Goal: Information Seeking & Learning: Learn about a topic

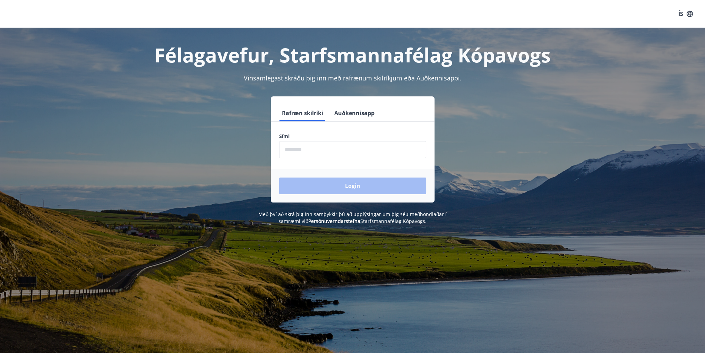
click at [305, 148] on input "phone" at bounding box center [352, 149] width 147 height 17
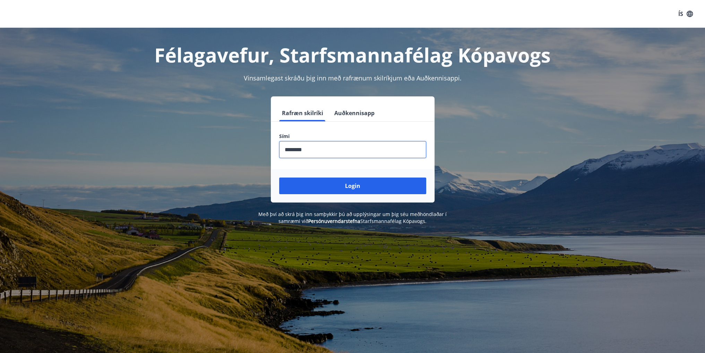
type input "********"
click at [279, 177] on button "Login" at bounding box center [352, 185] width 147 height 17
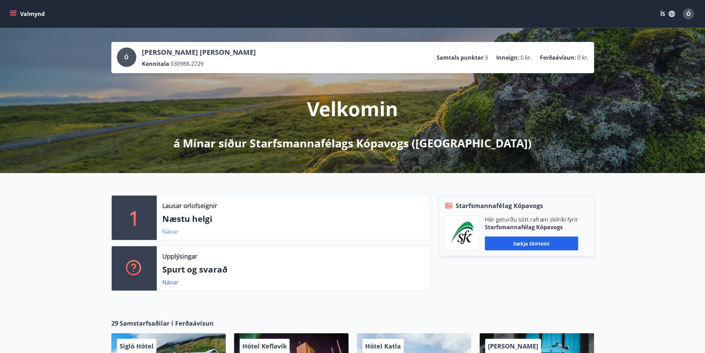
click at [173, 233] on link "Nánar" at bounding box center [170, 232] width 16 height 8
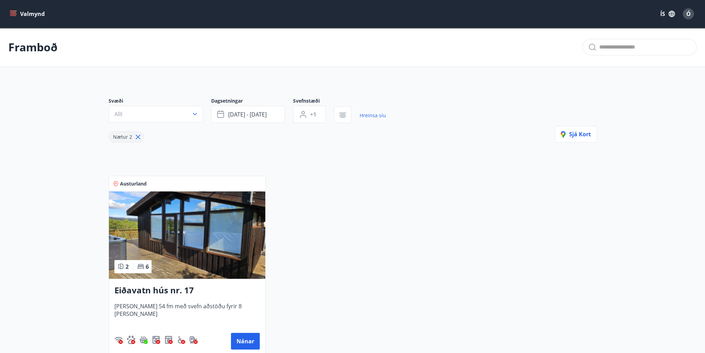
click at [14, 18] on button "Valmynd" at bounding box center [27, 14] width 39 height 12
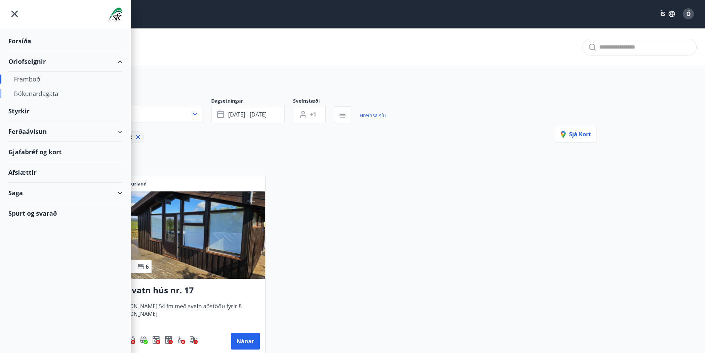
click at [46, 90] on div "Bókunardagatal" at bounding box center [65, 93] width 103 height 15
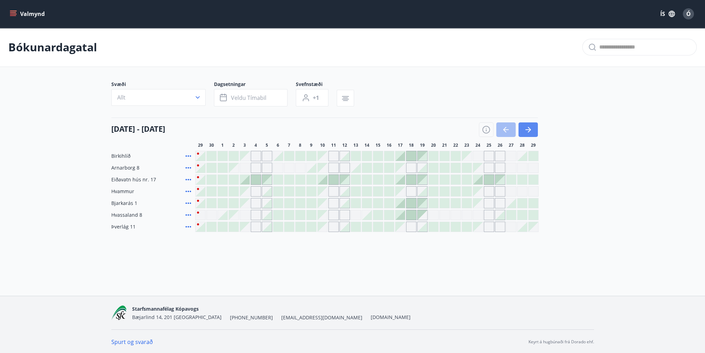
click at [531, 136] on button "button" at bounding box center [527, 129] width 19 height 15
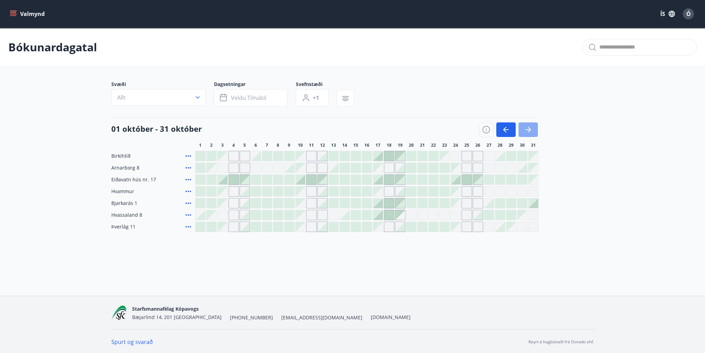
click at [530, 134] on button "button" at bounding box center [527, 129] width 19 height 15
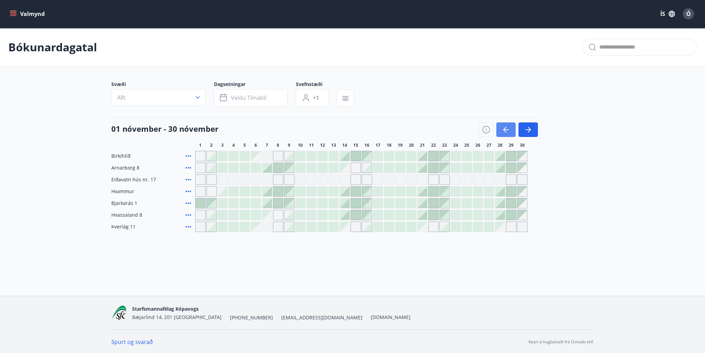
click at [506, 129] on icon "button" at bounding box center [505, 129] width 8 height 8
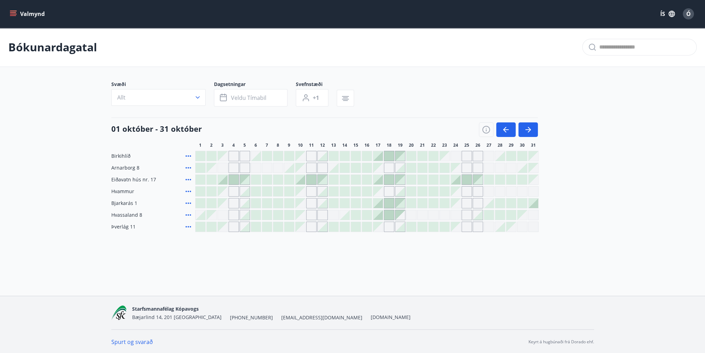
click at [356, 215] on div at bounding box center [356, 215] width 10 height 10
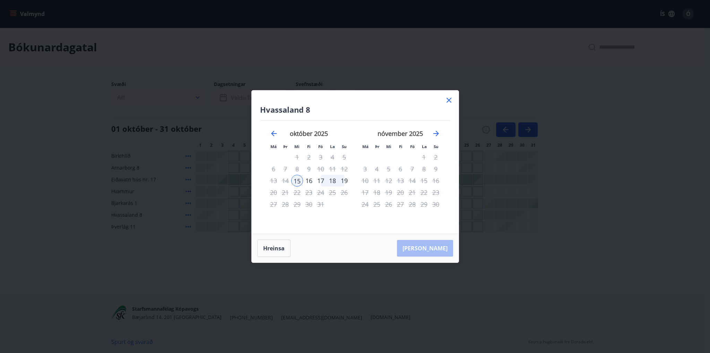
click at [319, 192] on div "24" at bounding box center [321, 192] width 12 height 12
click at [283, 188] on div "21" at bounding box center [285, 192] width 12 height 12
click at [284, 203] on div "28" at bounding box center [285, 204] width 12 height 12
click at [414, 182] on div "14" at bounding box center [412, 181] width 12 height 12
drag, startPoint x: 399, startPoint y: 210, endPoint x: 364, endPoint y: 208, distance: 34.7
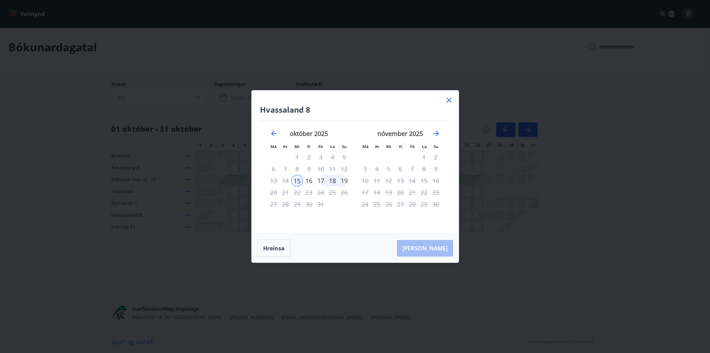
click at [395, 212] on div "nóvember 2025 1 2 3 4 5 6 7 8 9 10 11 12 13 14 15 16 17 18 19 20 21 22 23 24 25…" at bounding box center [400, 178] width 91 height 114
click at [277, 248] on button "Hreinsa" at bounding box center [273, 247] width 33 height 17
click at [448, 102] on icon at bounding box center [449, 100] width 8 height 8
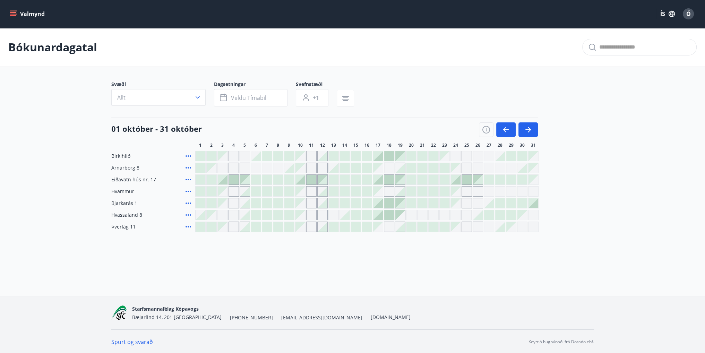
click at [15, 15] on icon "menu" at bounding box center [13, 13] width 7 height 7
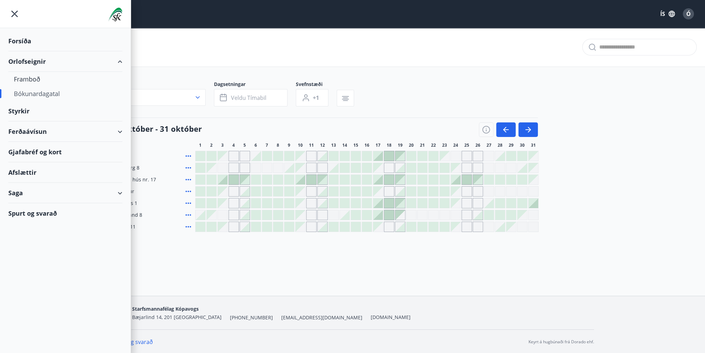
click at [12, 14] on icon "menu" at bounding box center [14, 14] width 12 height 12
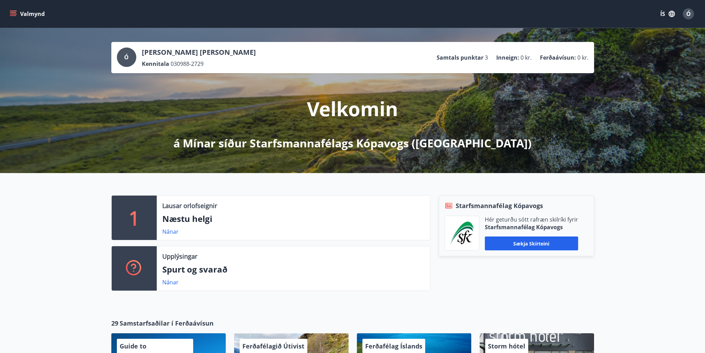
click at [20, 13] on button "Valmynd" at bounding box center [27, 14] width 39 height 12
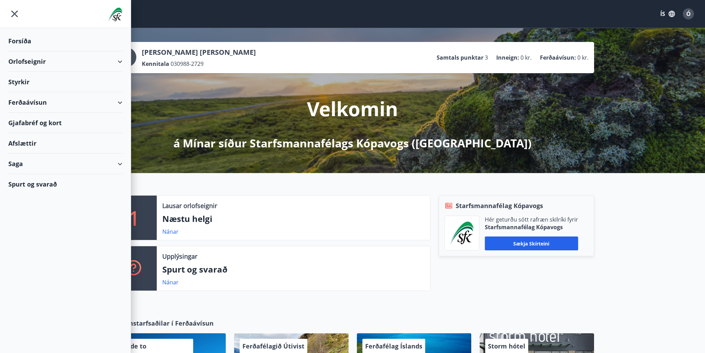
click at [114, 98] on div "Ferðaávísun" at bounding box center [65, 102] width 114 height 20
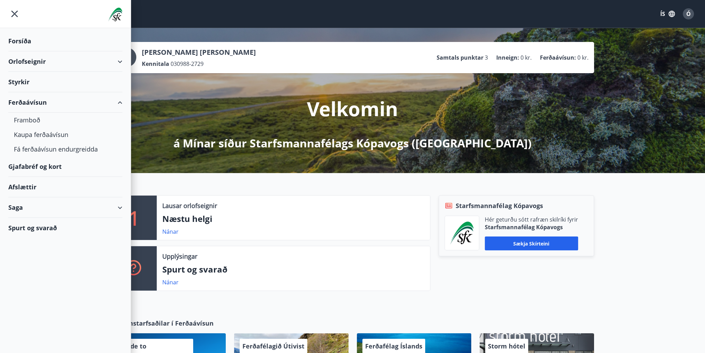
click at [123, 104] on icon at bounding box center [120, 102] width 8 height 8
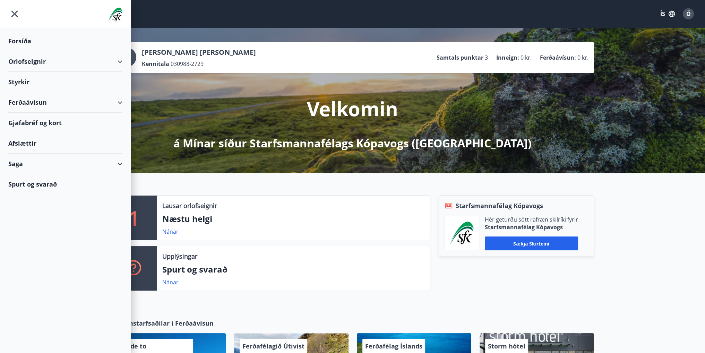
click at [60, 125] on div "Gjafabréf og kort" at bounding box center [65, 123] width 114 height 20
click at [17, 145] on div "Afslættir" at bounding box center [65, 143] width 114 height 20
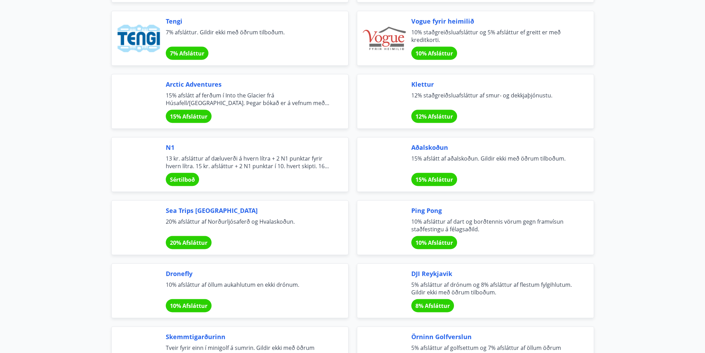
scroll to position [1282, 0]
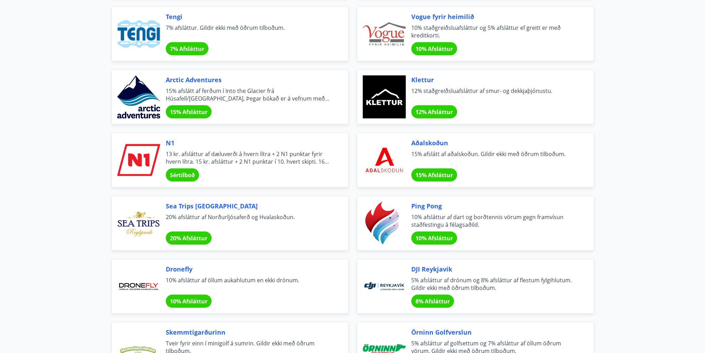
click at [200, 204] on span "Sea Trips Reykjavík" at bounding box center [249, 205] width 166 height 9
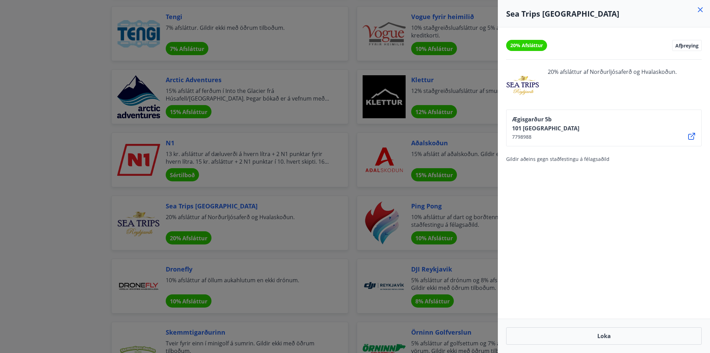
click at [336, 175] on div at bounding box center [355, 176] width 710 height 353
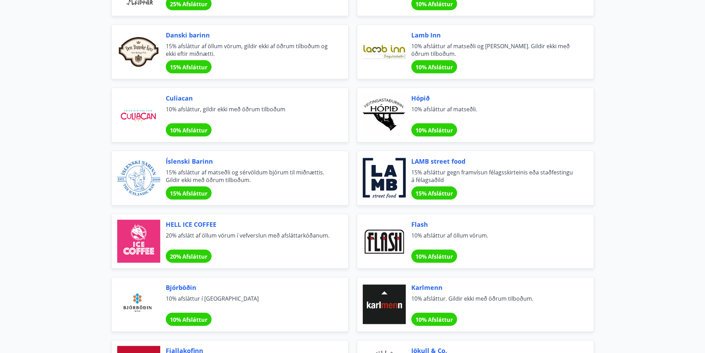
scroll to position [1957, 0]
